Goal: Navigation & Orientation: Find specific page/section

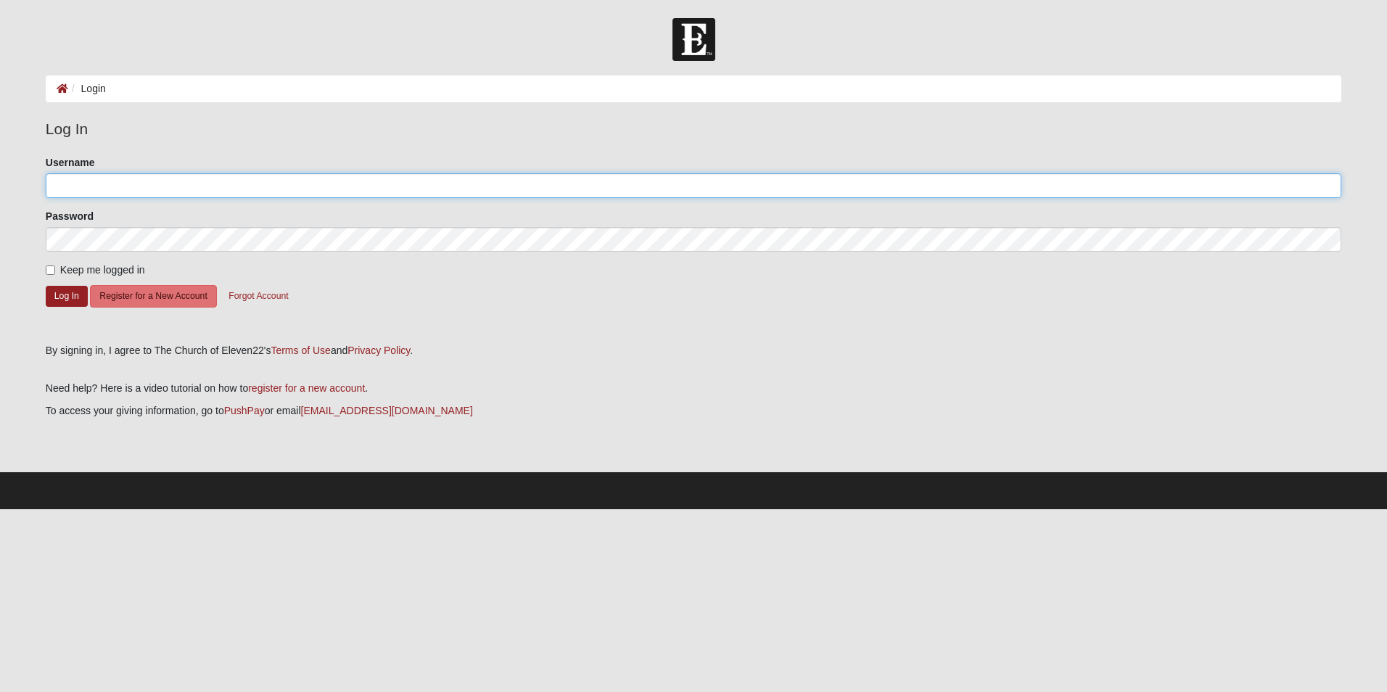
type input "pskogerboe"
click at [50, 272] on input "Keep me logged in" at bounding box center [50, 269] width 9 height 9
checkbox input "true"
click at [59, 293] on button "Log In" at bounding box center [67, 296] width 42 height 21
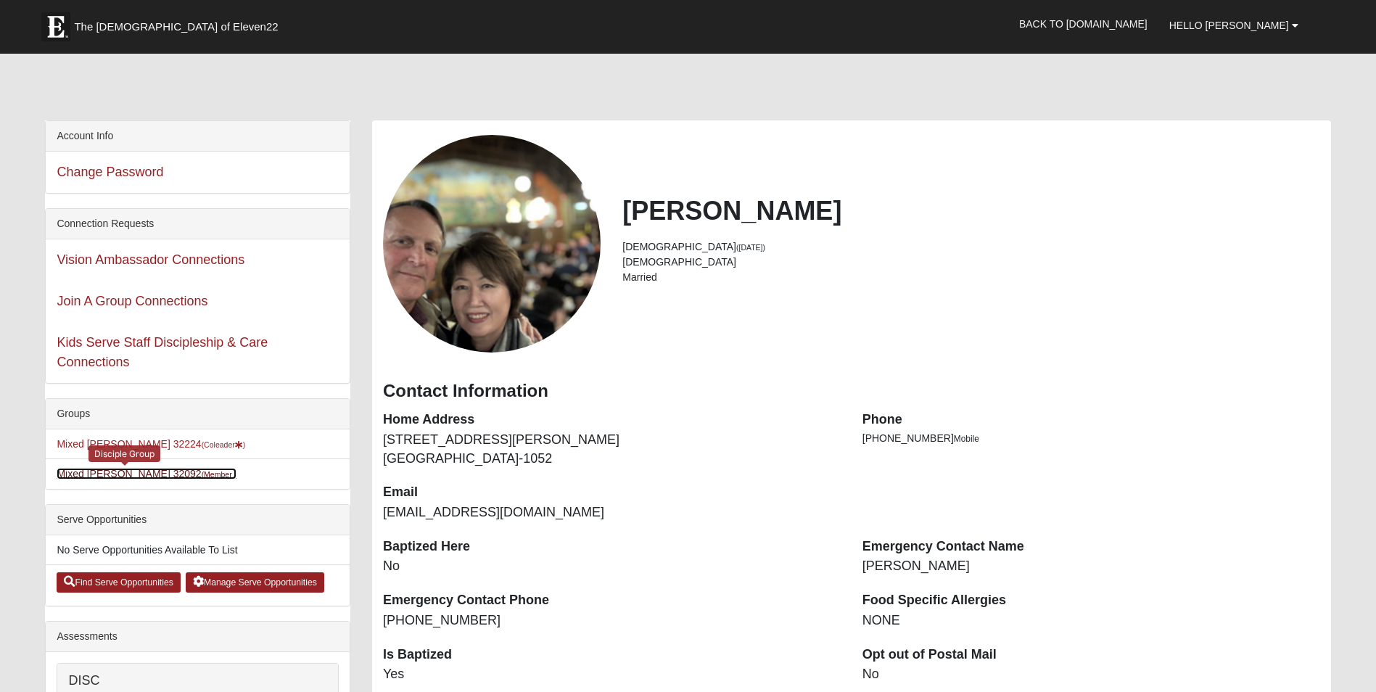
click at [117, 474] on link "Mixed Stevens 32092 (Member )" at bounding box center [147, 474] width 180 height 12
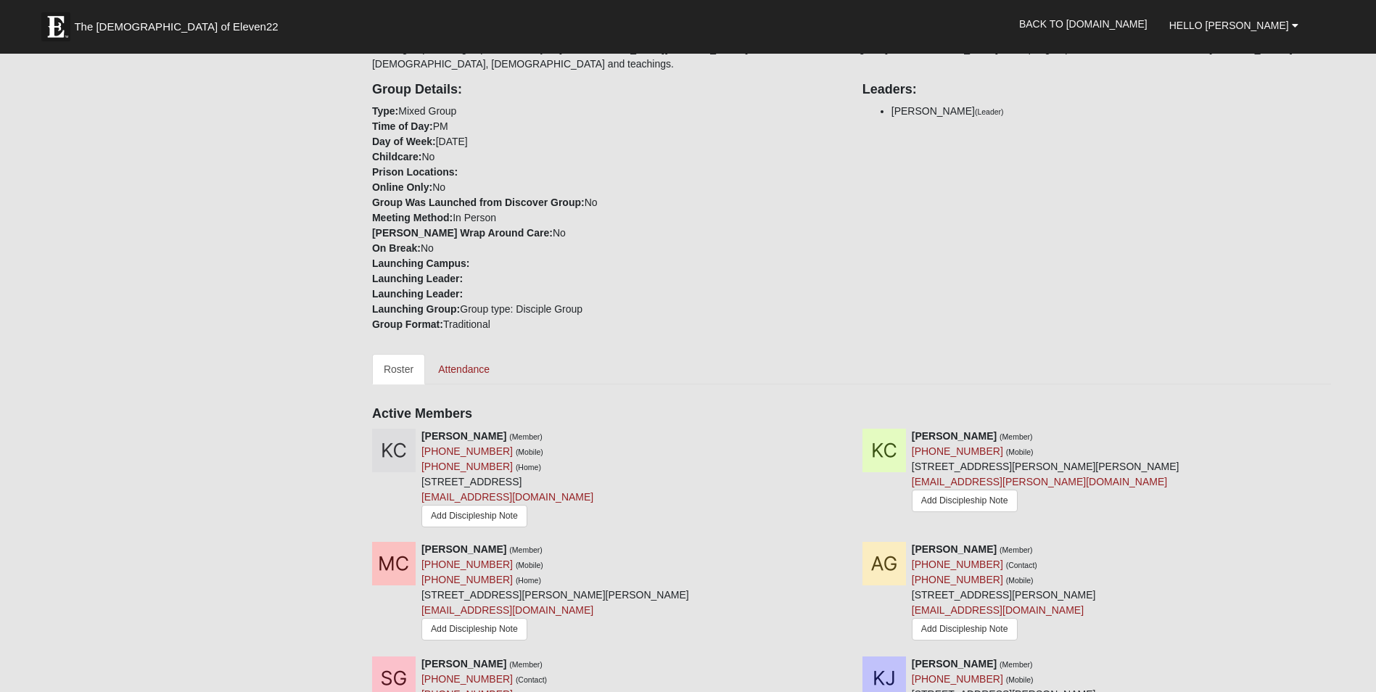
scroll to position [275, 0]
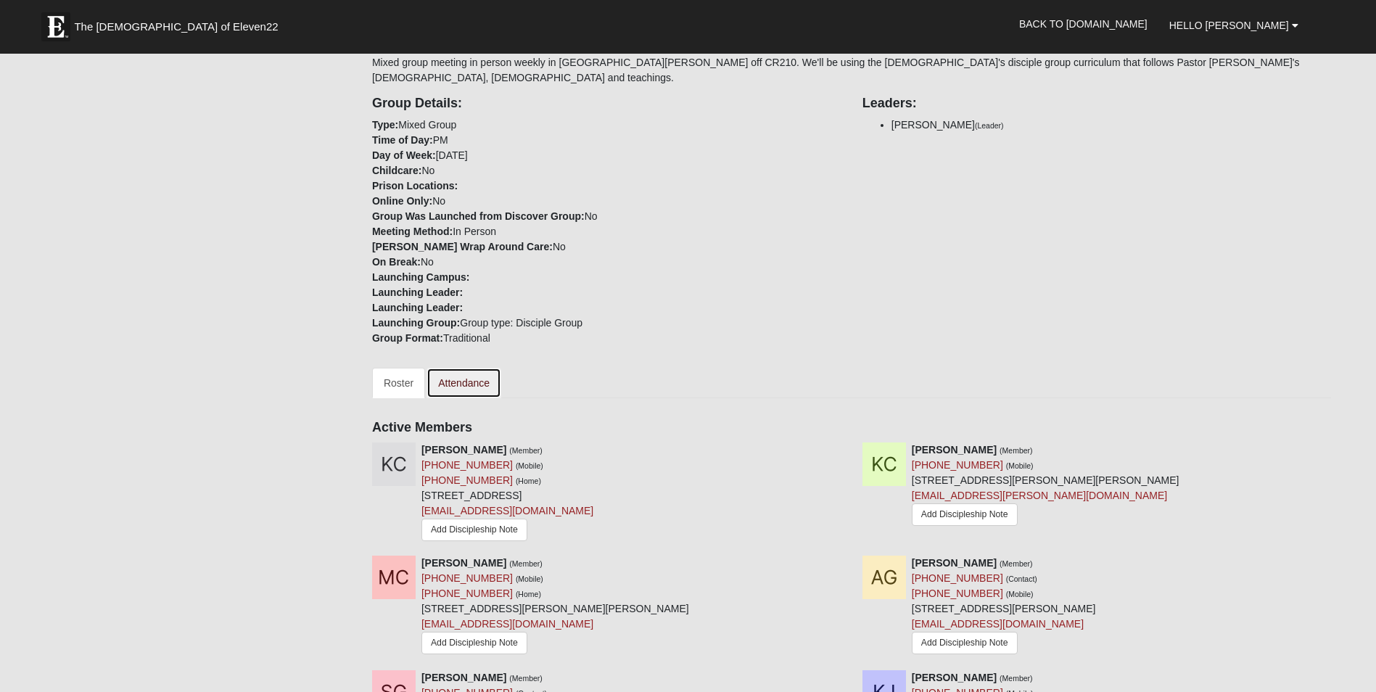
drag, startPoint x: 1380, startPoint y: 175, endPoint x: 460, endPoint y: 359, distance: 938.0
click at [460, 359] on div "Your communication preference: Email SMS Mixed Stevens 32092 Mixed group meetin…" at bounding box center [851, 689] width 959 height 1686
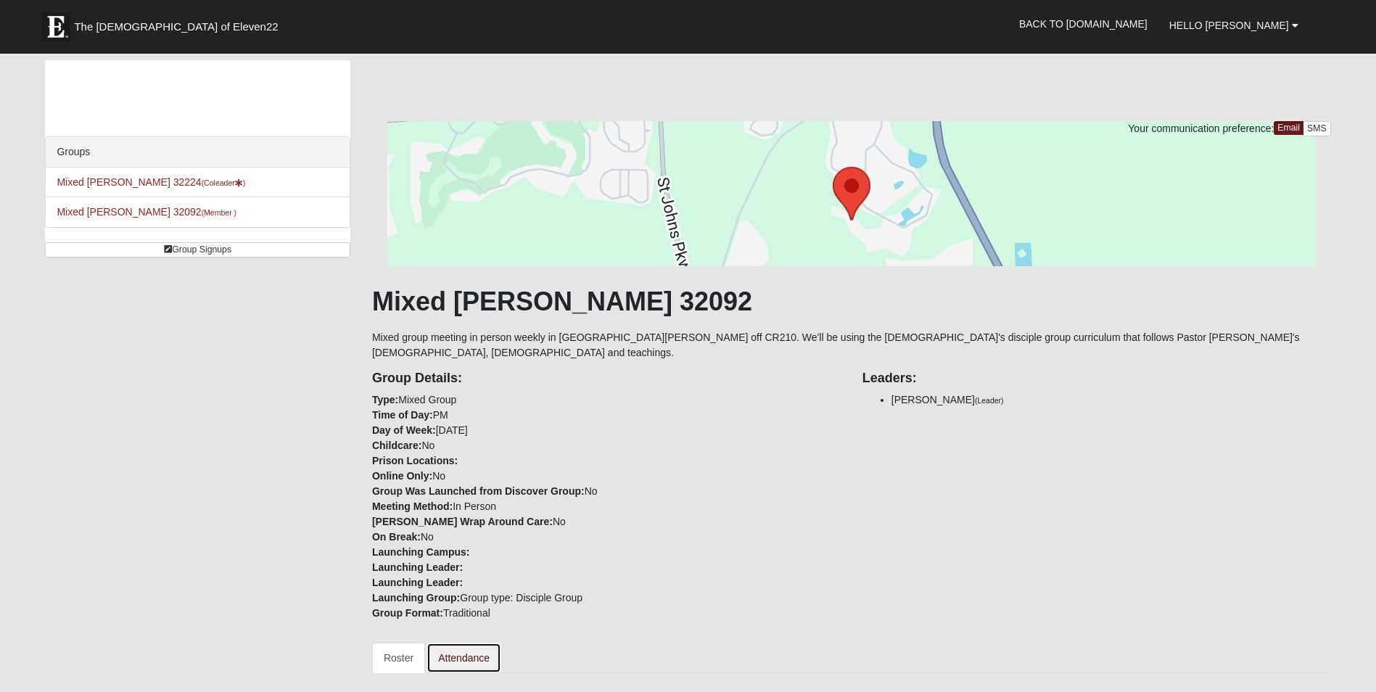
click at [443, 643] on link "Attendance" at bounding box center [464, 658] width 75 height 30
click at [132, 207] on link "Mixed [PERSON_NAME] 32092 (Member )" at bounding box center [147, 212] width 180 height 12
click at [1143, 22] on link "Back to [DOMAIN_NAME]" at bounding box center [1083, 24] width 150 height 36
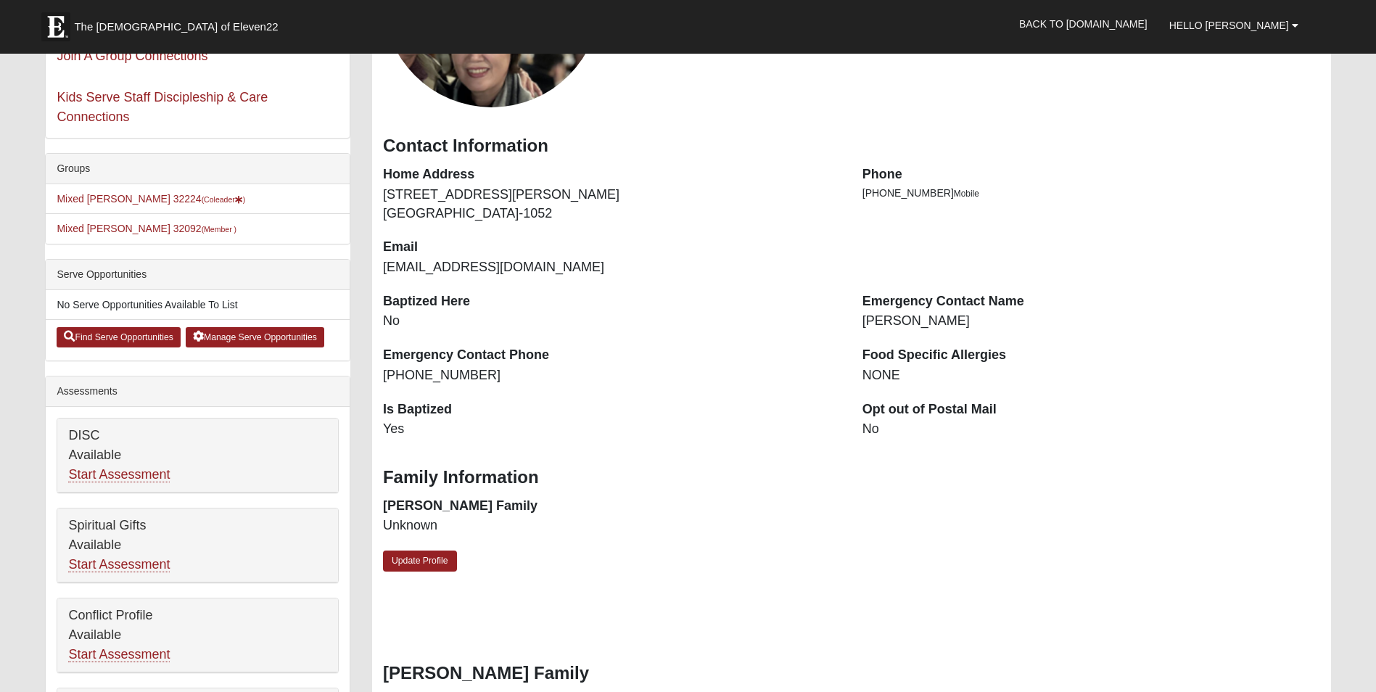
scroll to position [187, 0]
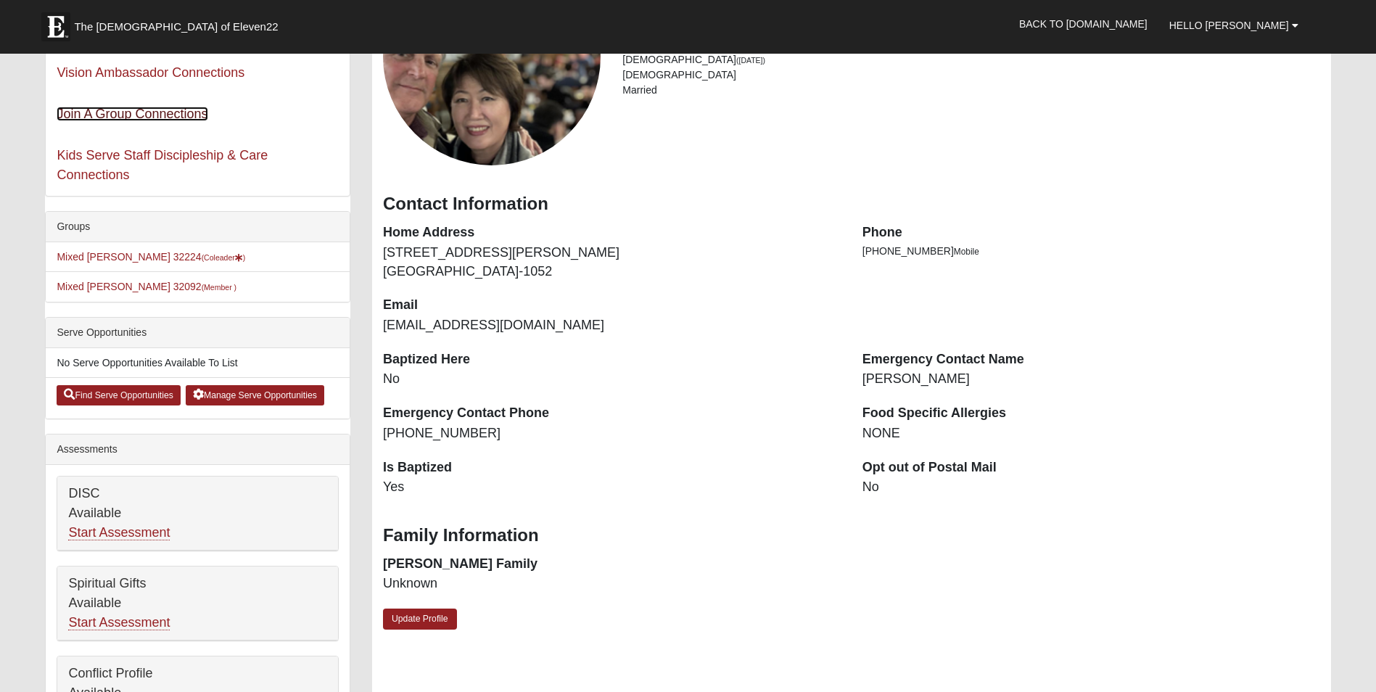
click at [129, 112] on link "Join A Group Connections" at bounding box center [132, 114] width 151 height 15
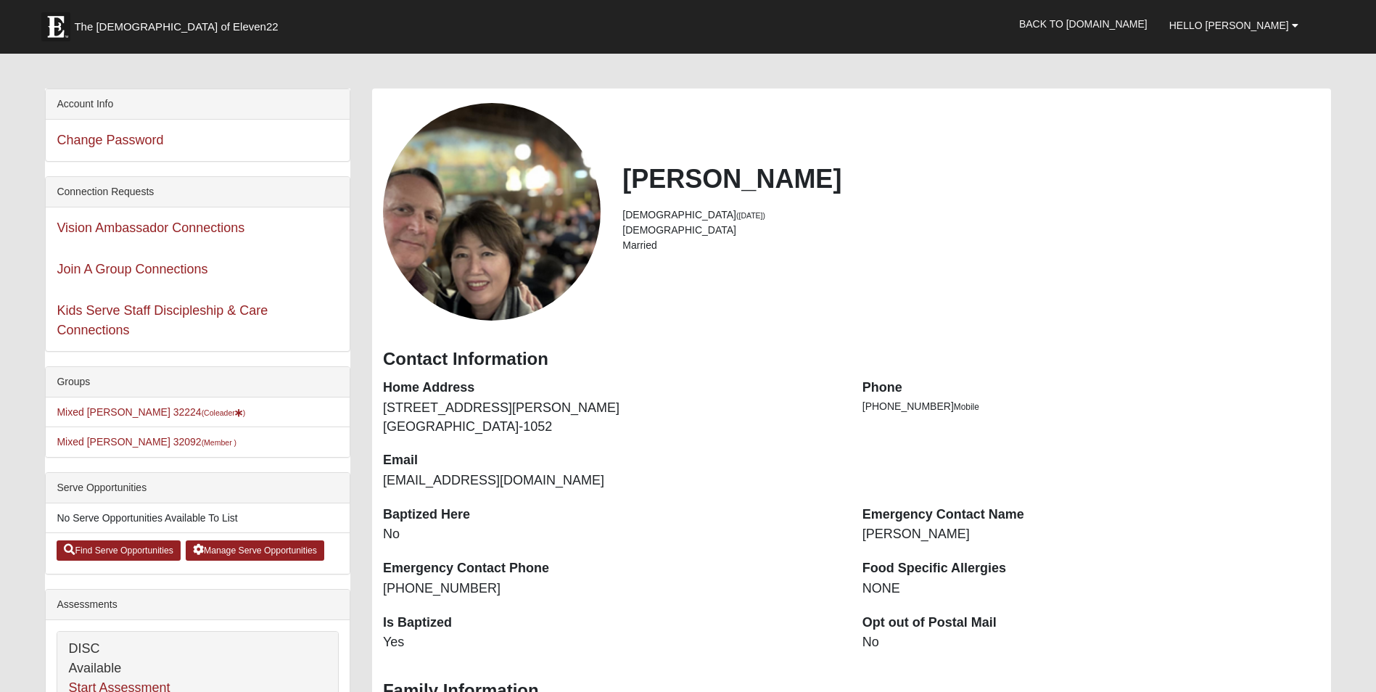
scroll to position [2, 0]
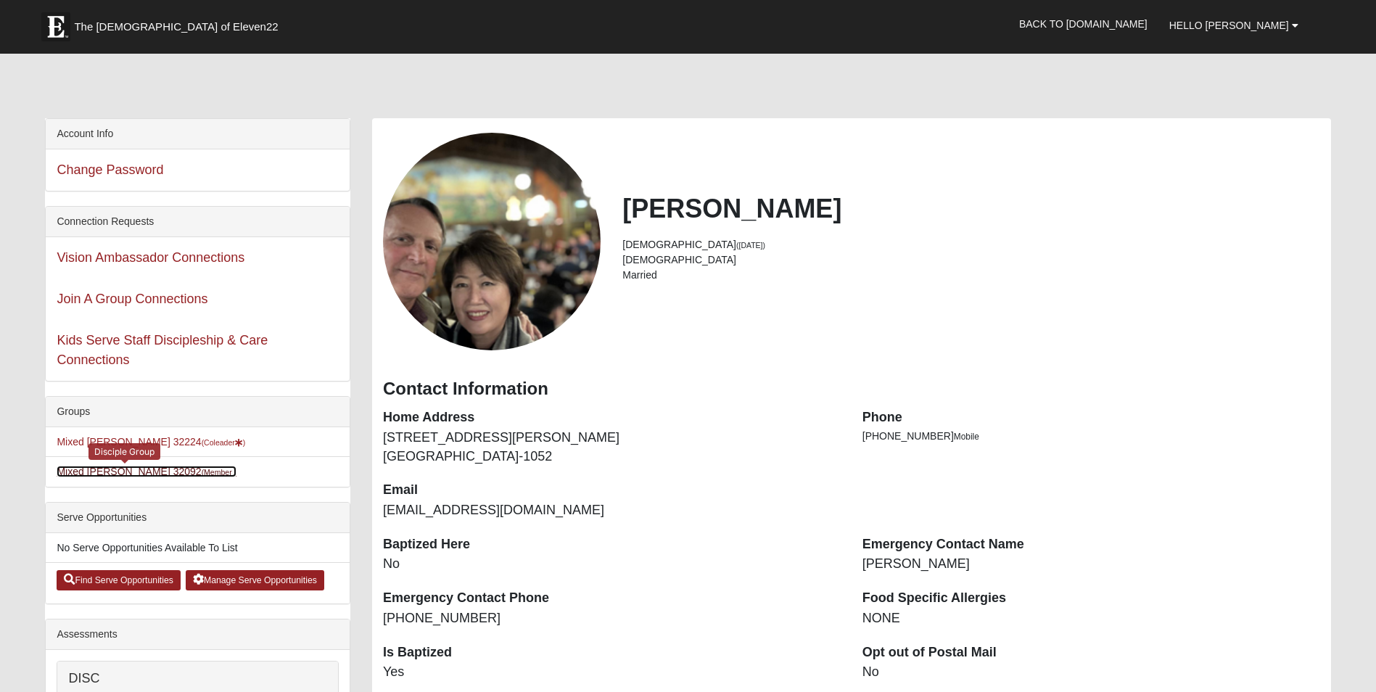
click at [107, 470] on link "Mixed Stevens 32092 (Member )" at bounding box center [147, 472] width 180 height 12
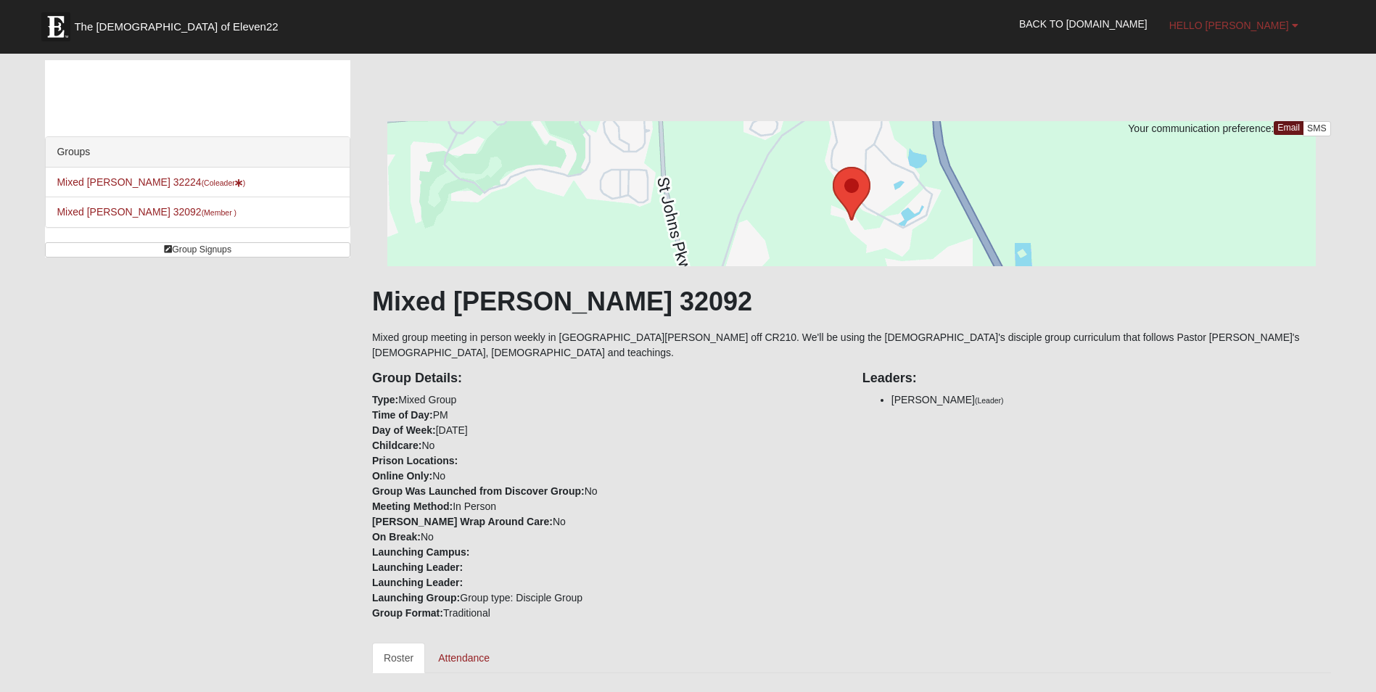
click at [1297, 24] on b at bounding box center [1295, 25] width 7 height 10
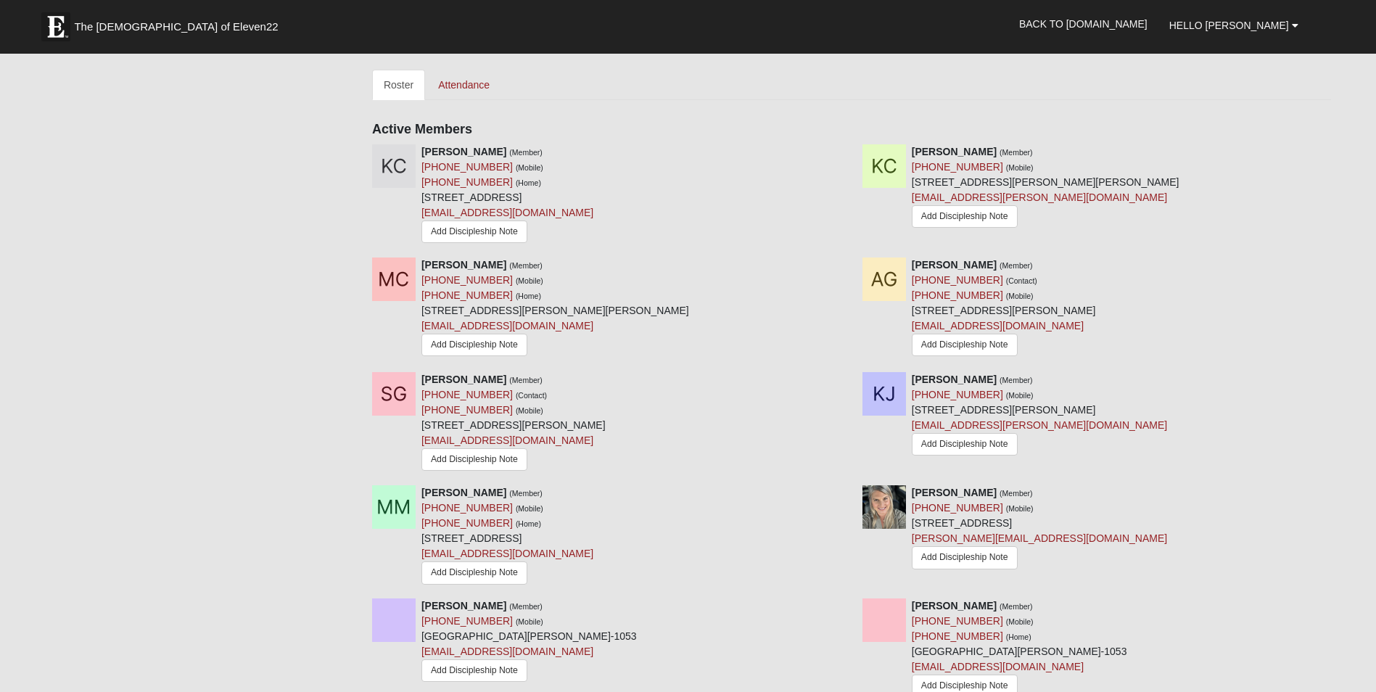
scroll to position [569, 0]
